Goal: Transaction & Acquisition: Purchase product/service

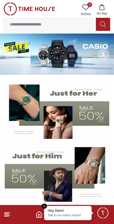
click at [54, 23] on input at bounding box center [50, 24] width 92 height 12
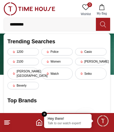
type input "**********"
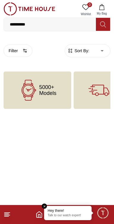
click at [25, 102] on div "5000+ Models" at bounding box center [38, 89] width 68 height 37
click at [28, 98] on icon at bounding box center [28, 90] width 21 height 21
click at [42, 93] on span "5000+ Models" at bounding box center [47, 90] width 17 height 12
click at [76, 49] on span "Sort By:" at bounding box center [81, 51] width 16 height 6
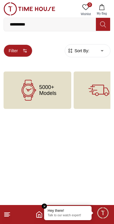
click at [19, 51] on button "Filter" at bounding box center [18, 50] width 29 height 12
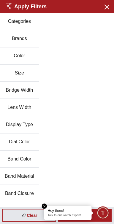
click at [9, 55] on button "Color" at bounding box center [19, 55] width 39 height 17
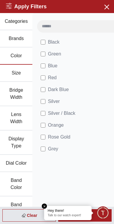
click at [8, 40] on button "Brands" at bounding box center [16, 38] width 32 height 17
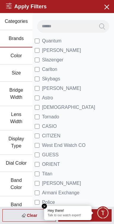
click at [13, 24] on button "Categories" at bounding box center [16, 21] width 32 height 17
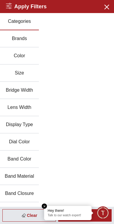
click at [10, 38] on button "Brands" at bounding box center [19, 38] width 39 height 17
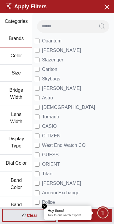
click at [12, 55] on button "Color" at bounding box center [16, 55] width 32 height 17
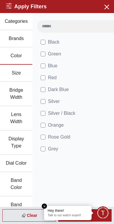
click at [14, 71] on button "Size" at bounding box center [16, 73] width 32 height 17
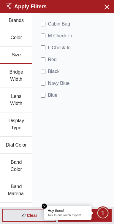
scroll to position [18, 0]
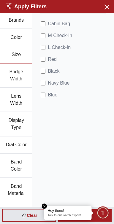
click at [9, 92] on button "Lens Width" at bounding box center [16, 100] width 32 height 24
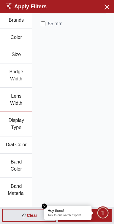
click at [8, 135] on button "Display Type" at bounding box center [16, 124] width 32 height 24
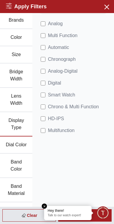
click at [9, 148] on button "Dial Color" at bounding box center [16, 144] width 32 height 17
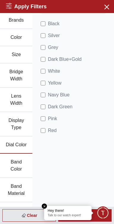
click at [9, 164] on button "Band Color" at bounding box center [16, 165] width 32 height 24
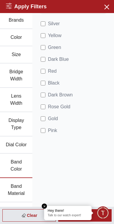
click at [9, 188] on button "Band Material" at bounding box center [16, 190] width 32 height 24
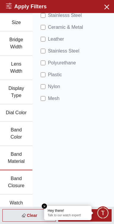
scroll to position [79, 0]
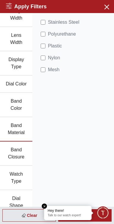
click at [109, 215] on span "Minimize live chat window" at bounding box center [102, 212] width 17 height 17
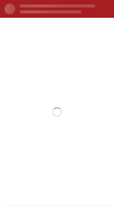
click at [106, 214] on footer at bounding box center [57, 215] width 114 height 18
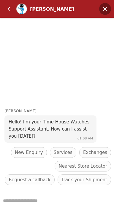
click at [106, 9] on em "Minimize" at bounding box center [105, 9] width 12 height 12
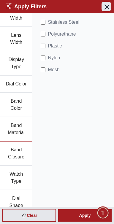
click at [107, 7] on icon "button" at bounding box center [106, 7] width 4 height 4
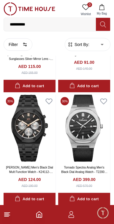
scroll to position [91, 0]
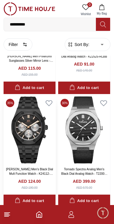
click at [21, 142] on img at bounding box center [30, 129] width 52 height 67
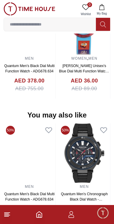
scroll to position [519, 0]
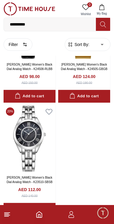
scroll to position [1161, 0]
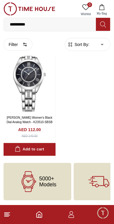
scroll to position [1023, 0]
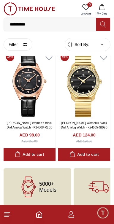
scroll to position [1048, 0]
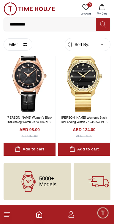
click at [75, 222] on footer at bounding box center [57, 214] width 114 height 19
click at [71, 217] on icon "button" at bounding box center [71, 214] width 7 height 7
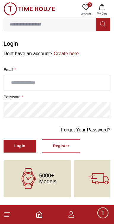
click at [42, 218] on icon "Home" at bounding box center [39, 214] width 7 height 7
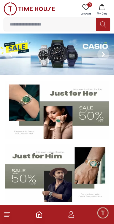
click at [56, 190] on img at bounding box center [57, 172] width 104 height 58
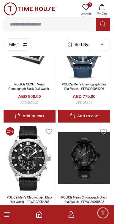
scroll to position [2093, 0]
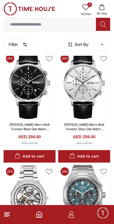
scroll to position [3054, 0]
click at [13, 113] on img at bounding box center [30, 85] width 52 height 67
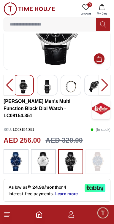
scroll to position [58, 0]
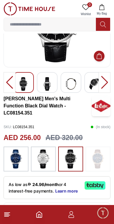
click at [40, 158] on img at bounding box center [43, 158] width 15 height 19
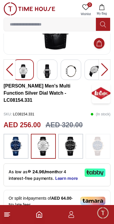
scroll to position [72, 0]
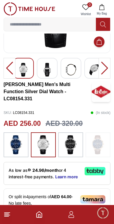
click at [71, 152] on img at bounding box center [70, 144] width 15 height 19
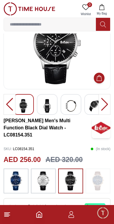
scroll to position [50, 0]
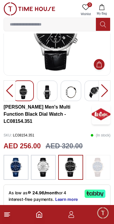
click at [65, 166] on img at bounding box center [70, 167] width 15 height 19
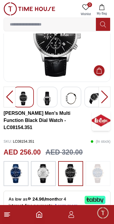
scroll to position [0, 0]
